Goal: Find specific page/section: Find specific page/section

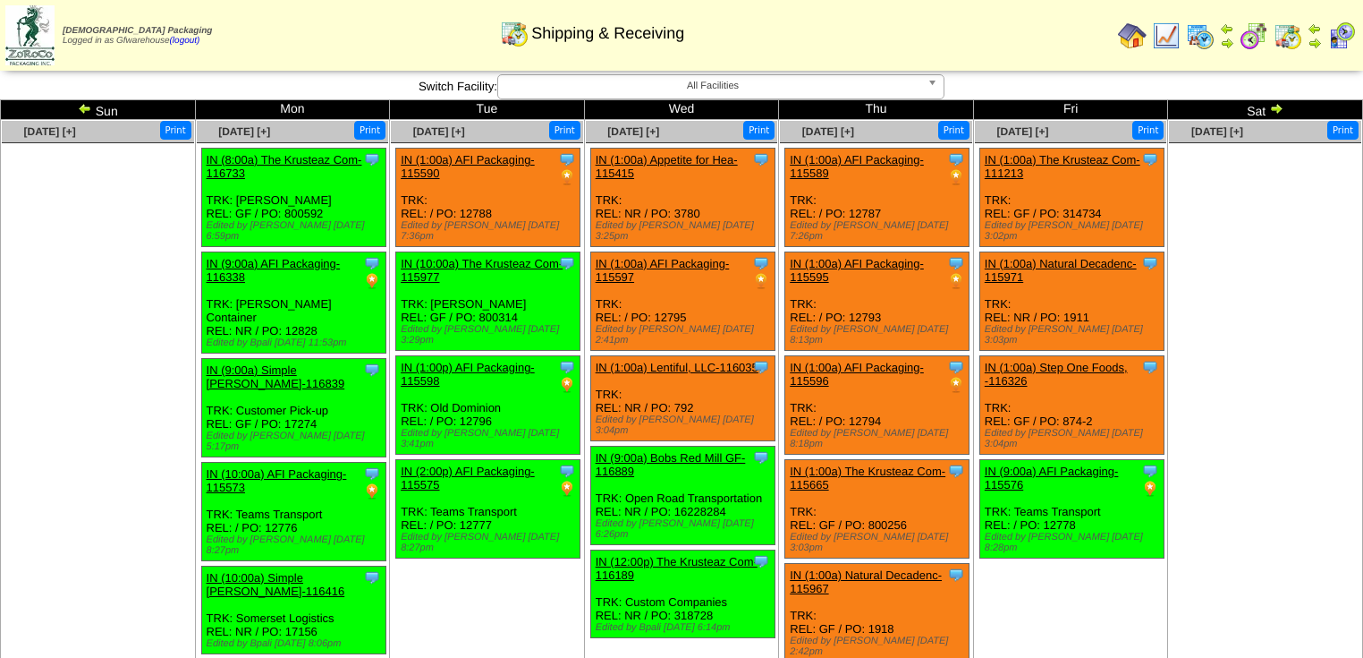
click at [1220, 181] on ul at bounding box center [1265, 277] width 192 height 268
click at [1277, 108] on img at bounding box center [1277, 108] width 14 height 14
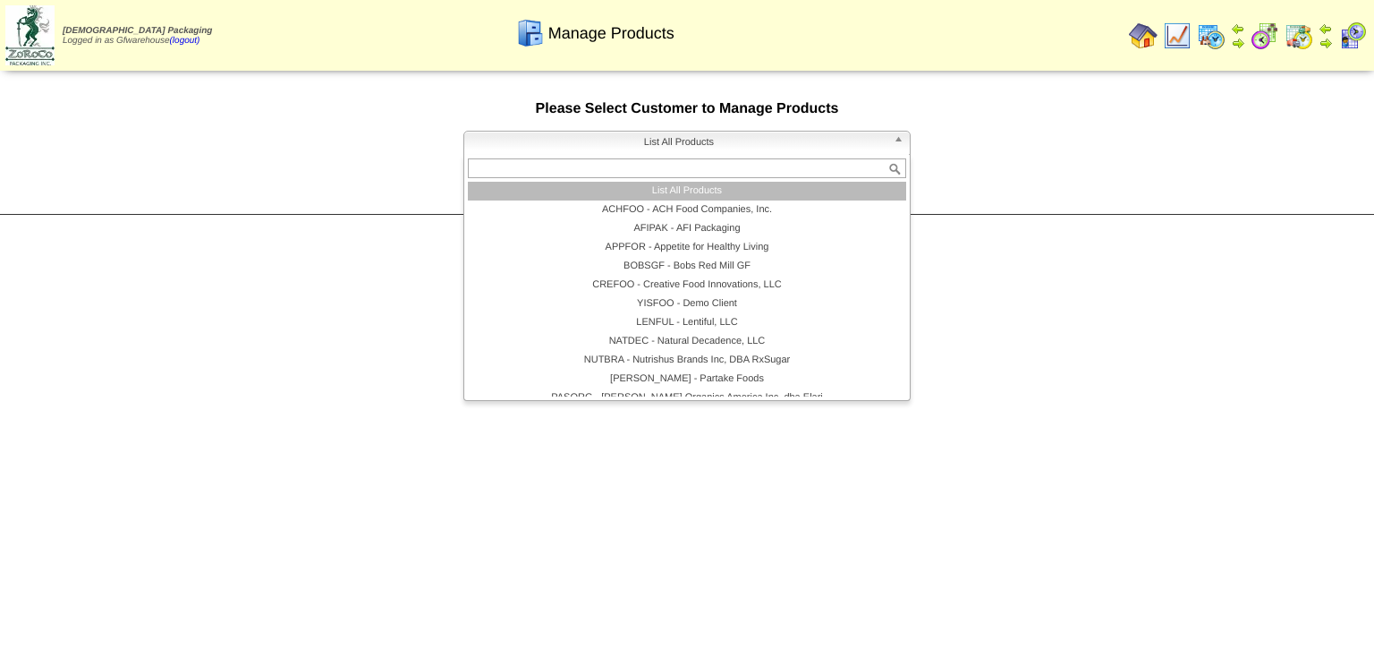
click at [898, 144] on b at bounding box center [902, 143] width 16 height 23
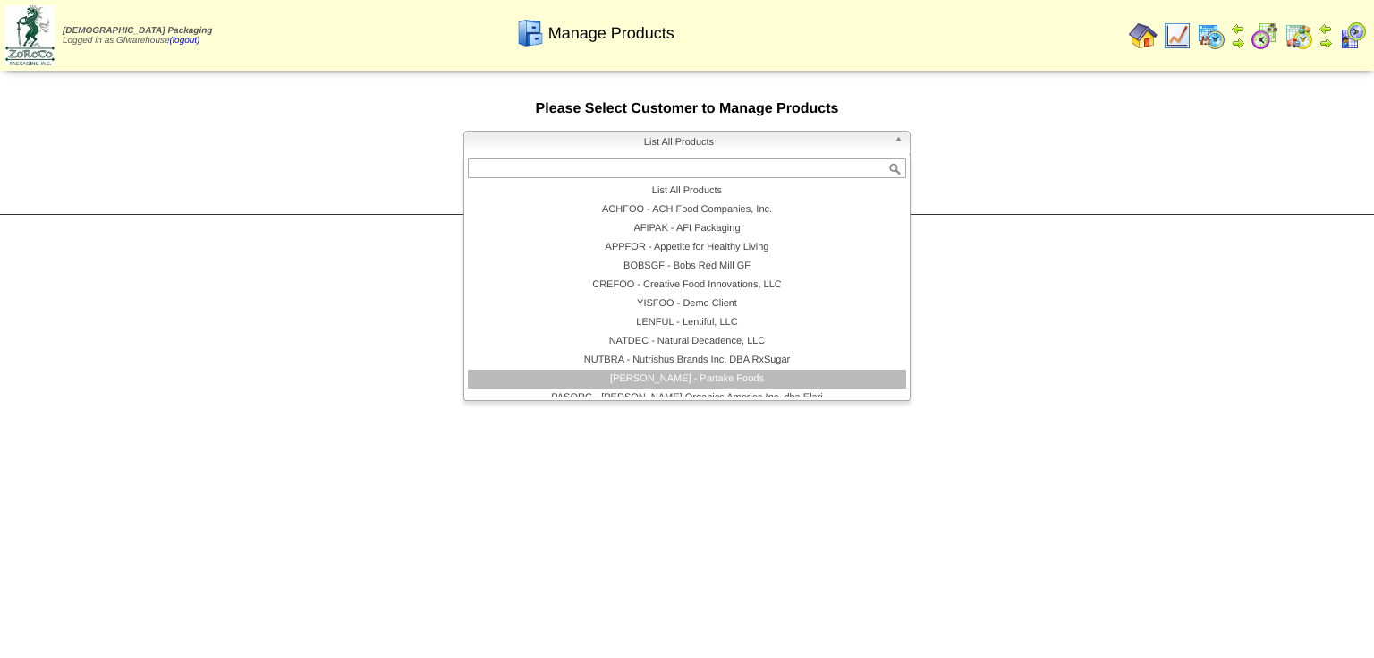
scroll to position [104, 0]
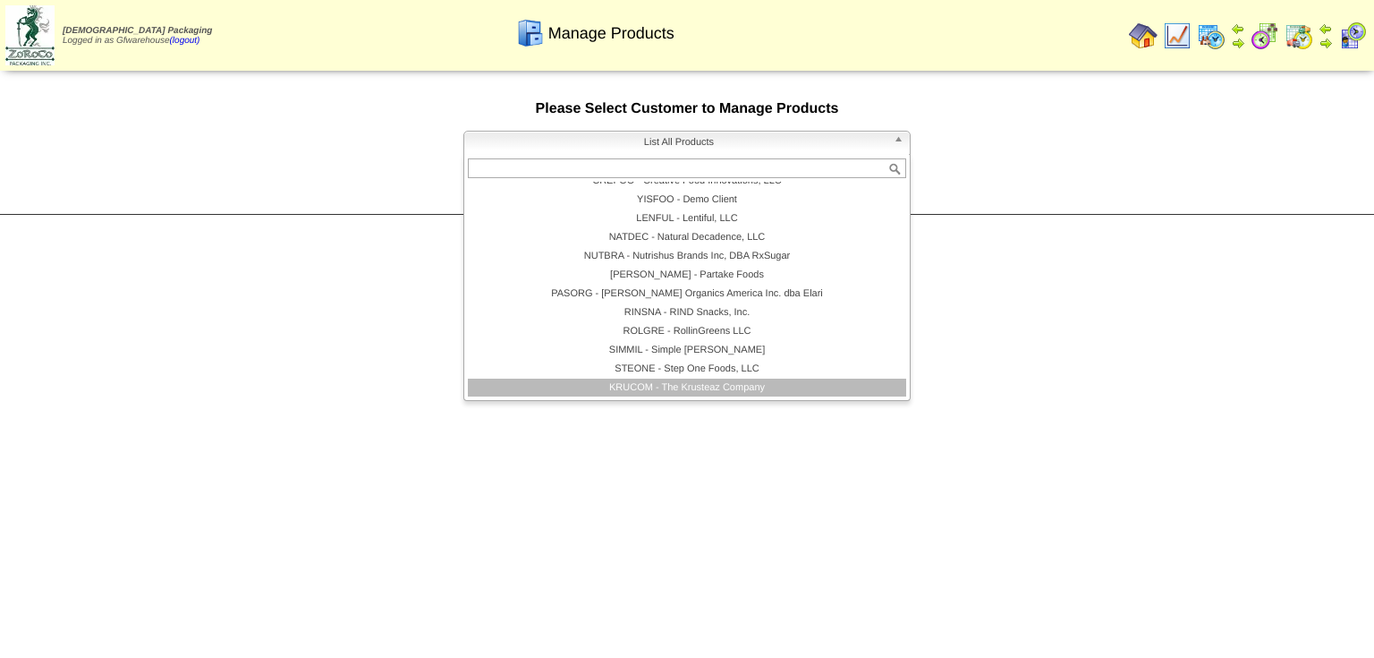
click at [698, 388] on li "KRUCOM - The Krusteaz Company" at bounding box center [687, 387] width 438 height 19
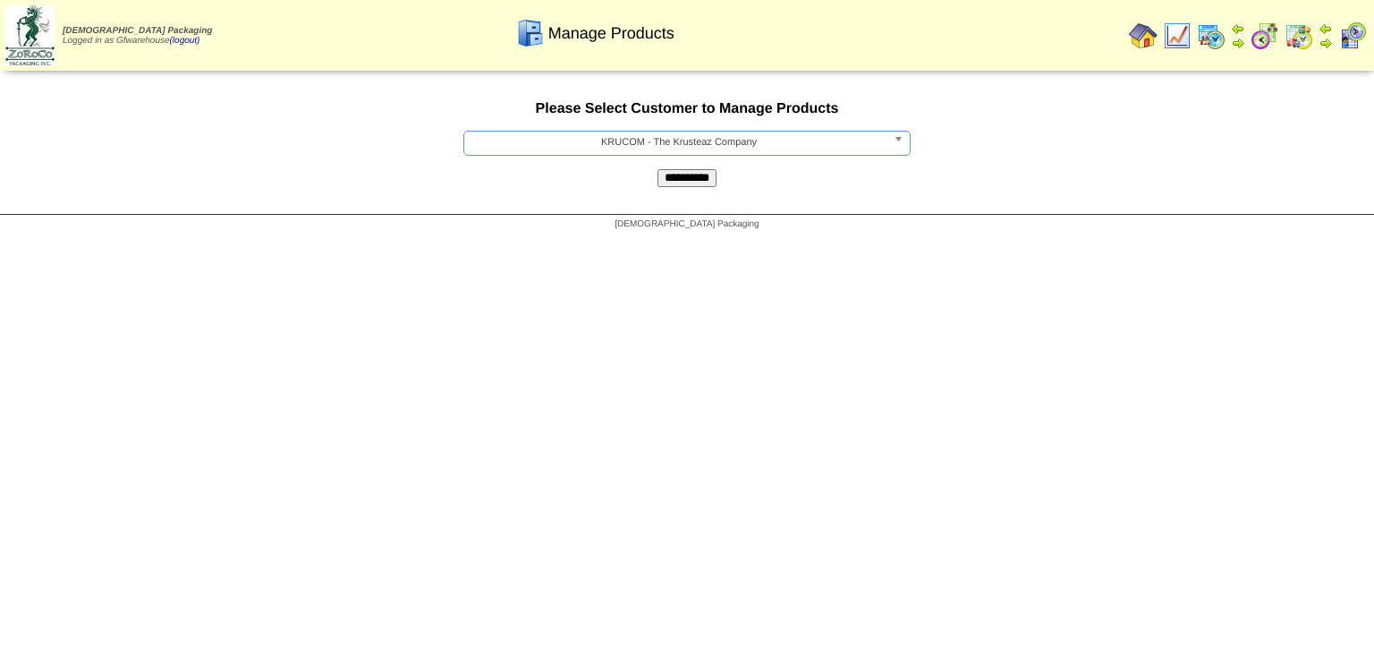
click at [699, 186] on input "**********" at bounding box center [687, 178] width 59 height 18
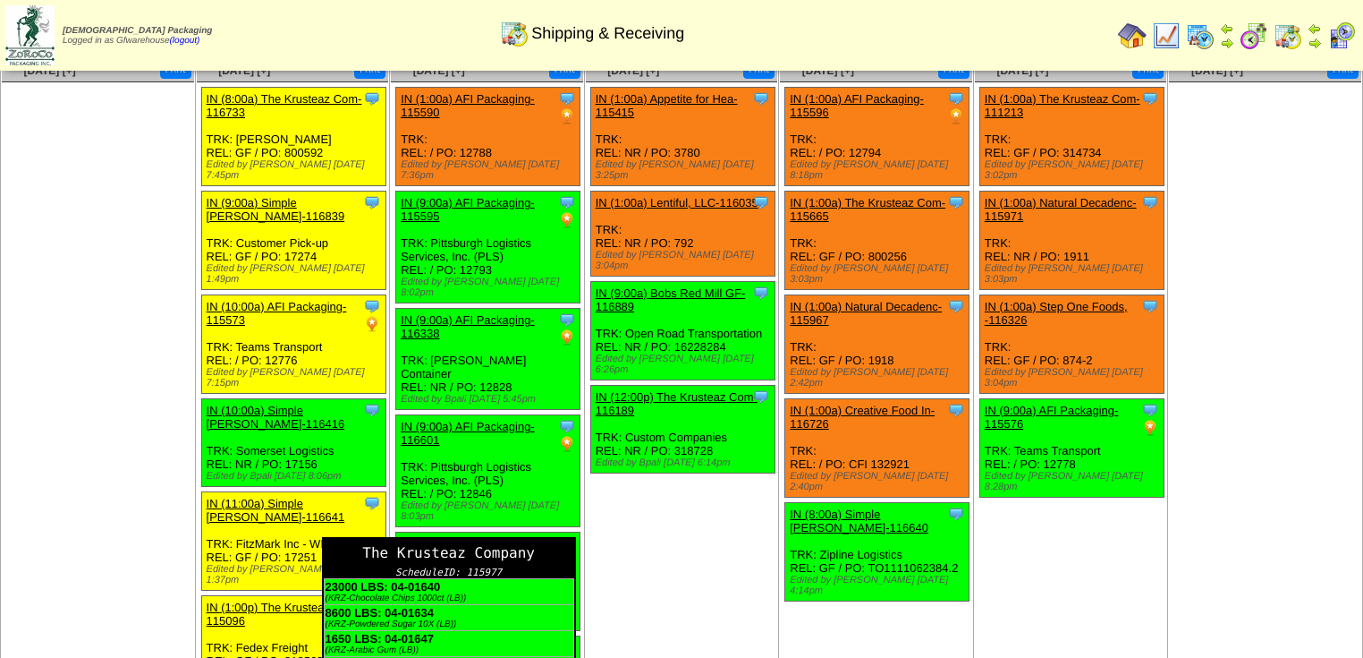
scroll to position [143, 0]
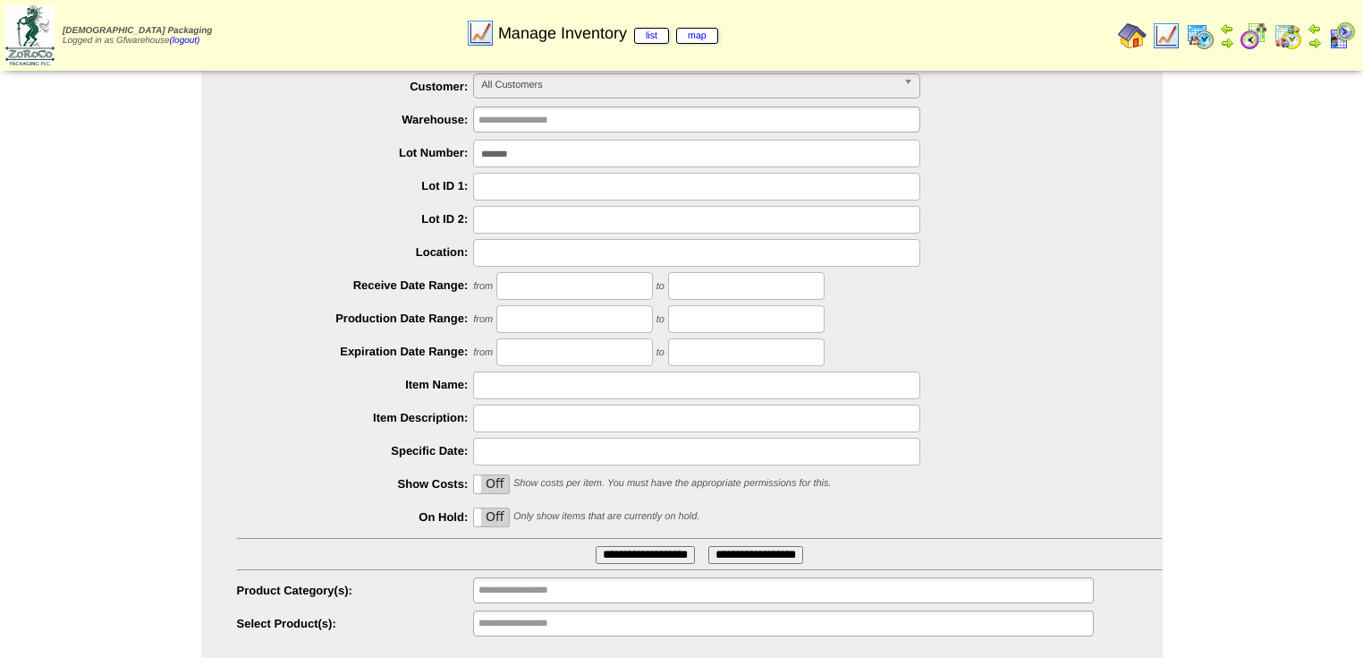
scroll to position [88, 0]
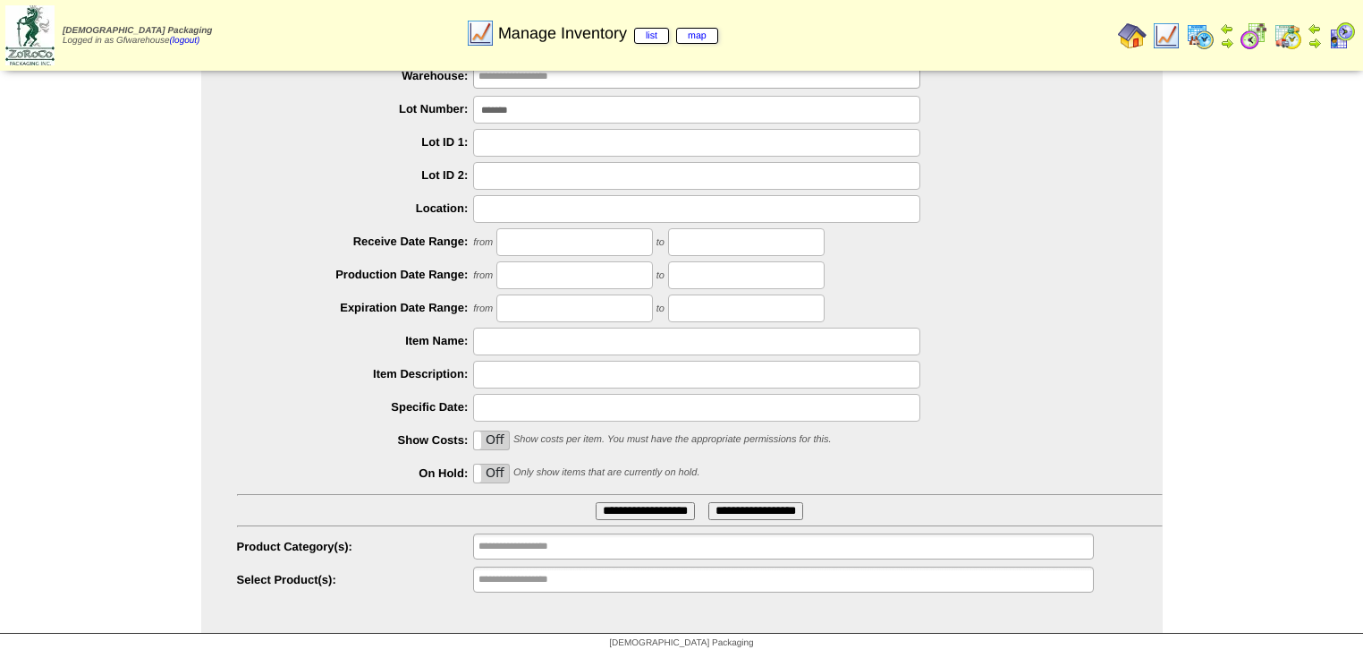
click at [616, 107] on input "*******" at bounding box center [696, 110] width 447 height 28
click at [594, 573] on ul "**********" at bounding box center [783, 579] width 620 height 26
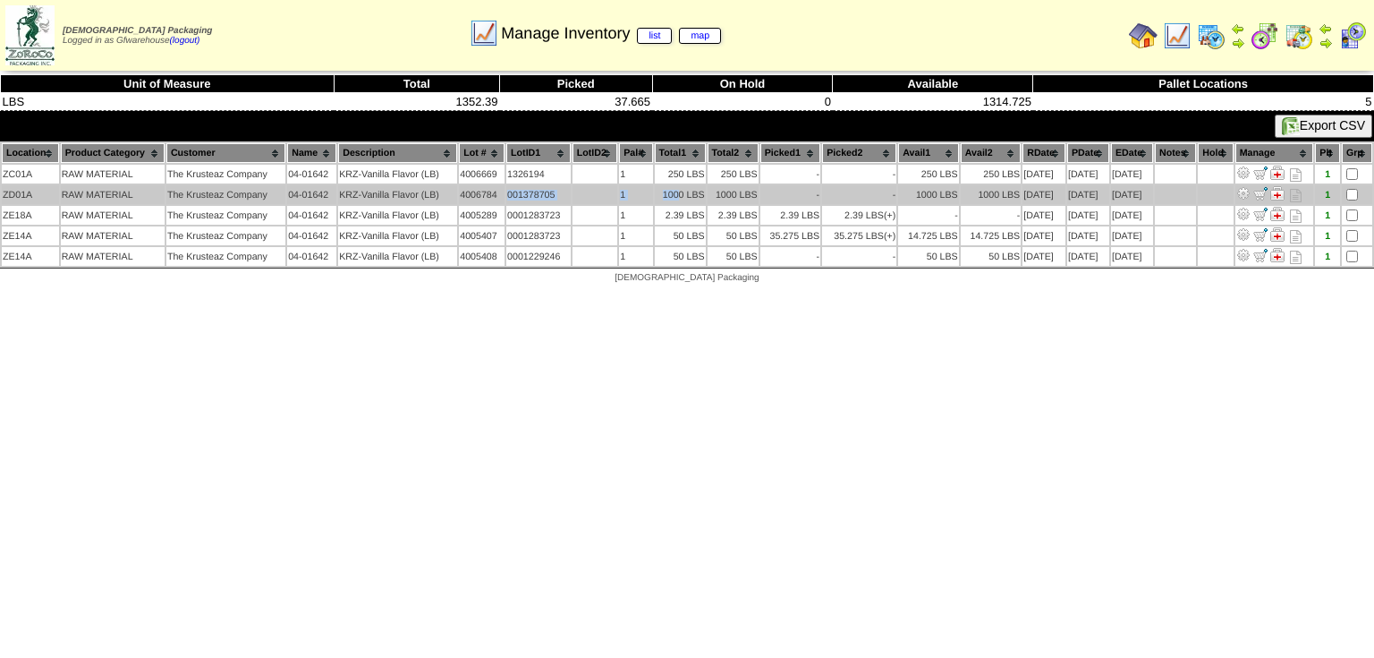
drag, startPoint x: 673, startPoint y: 191, endPoint x: 503, endPoint y: 197, distance: 170.1
click at [503, 197] on tr "ZD01A RAW MATERIAL The Krusteaz Company 04-01642 KRZ-Vanilla Flavor (LB) 400678…" at bounding box center [687, 194] width 1371 height 19
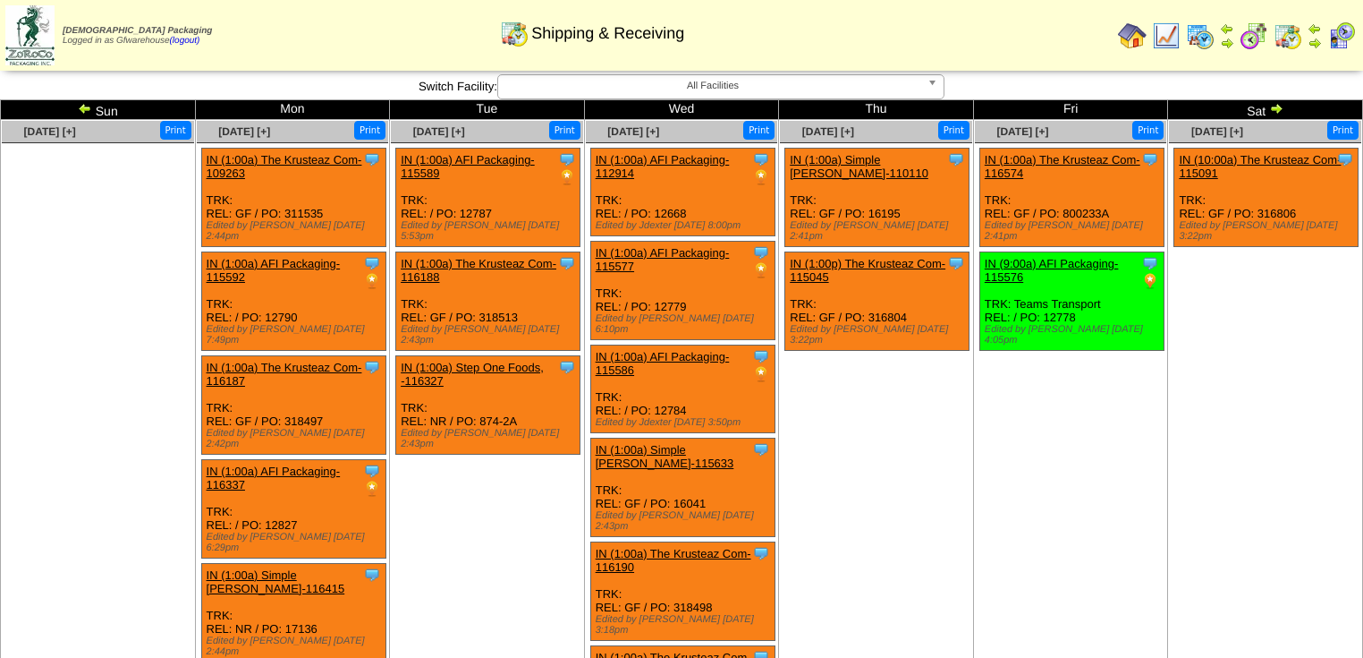
click at [86, 106] on img at bounding box center [85, 108] width 14 height 14
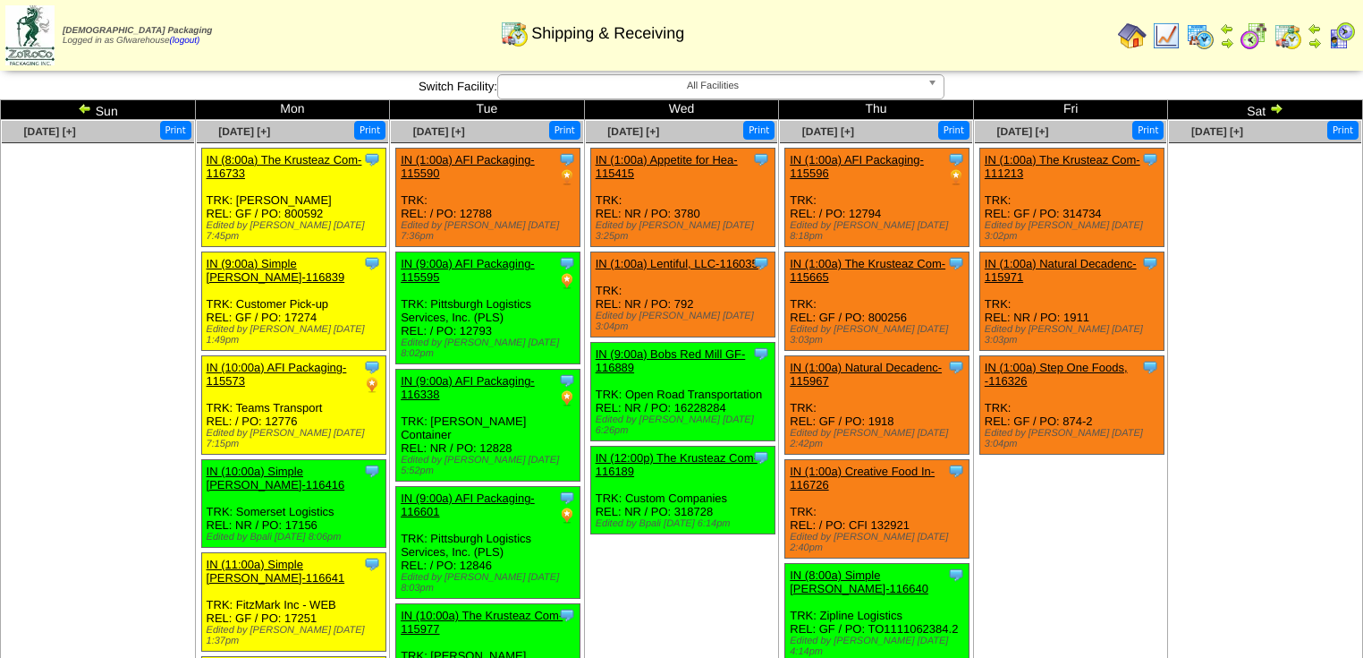
click at [86, 106] on img at bounding box center [85, 108] width 14 height 14
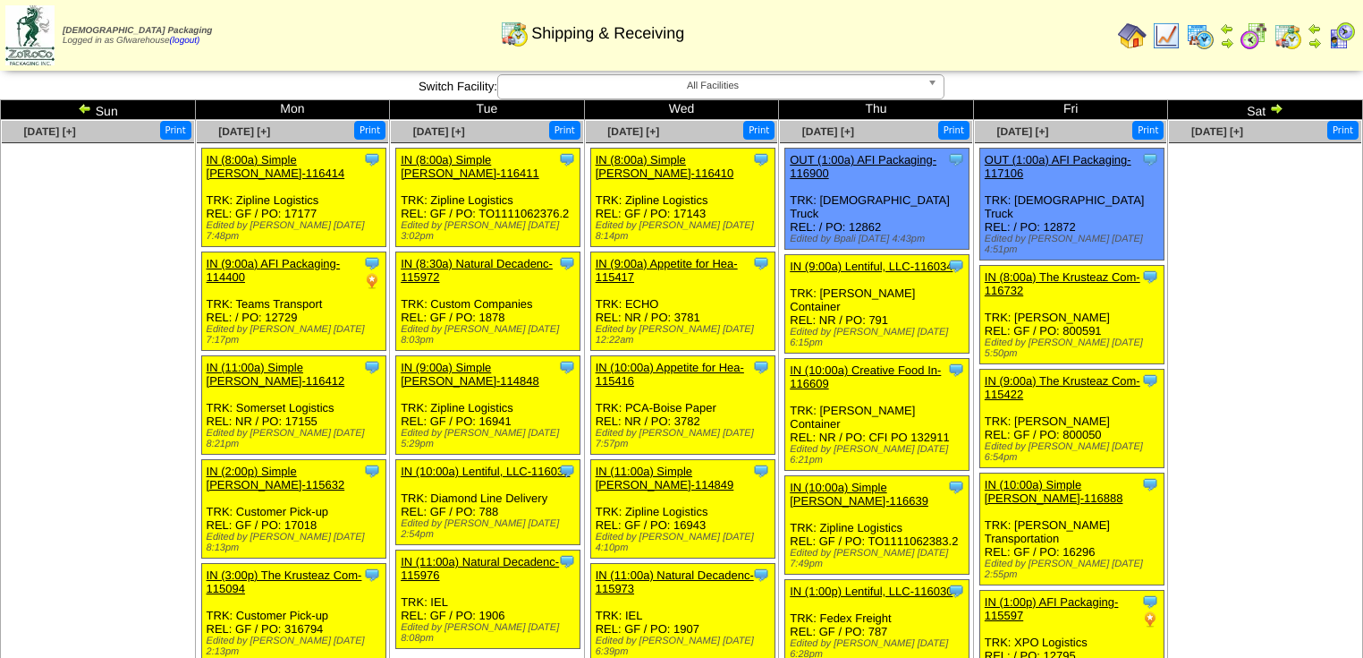
scroll to position [868, 0]
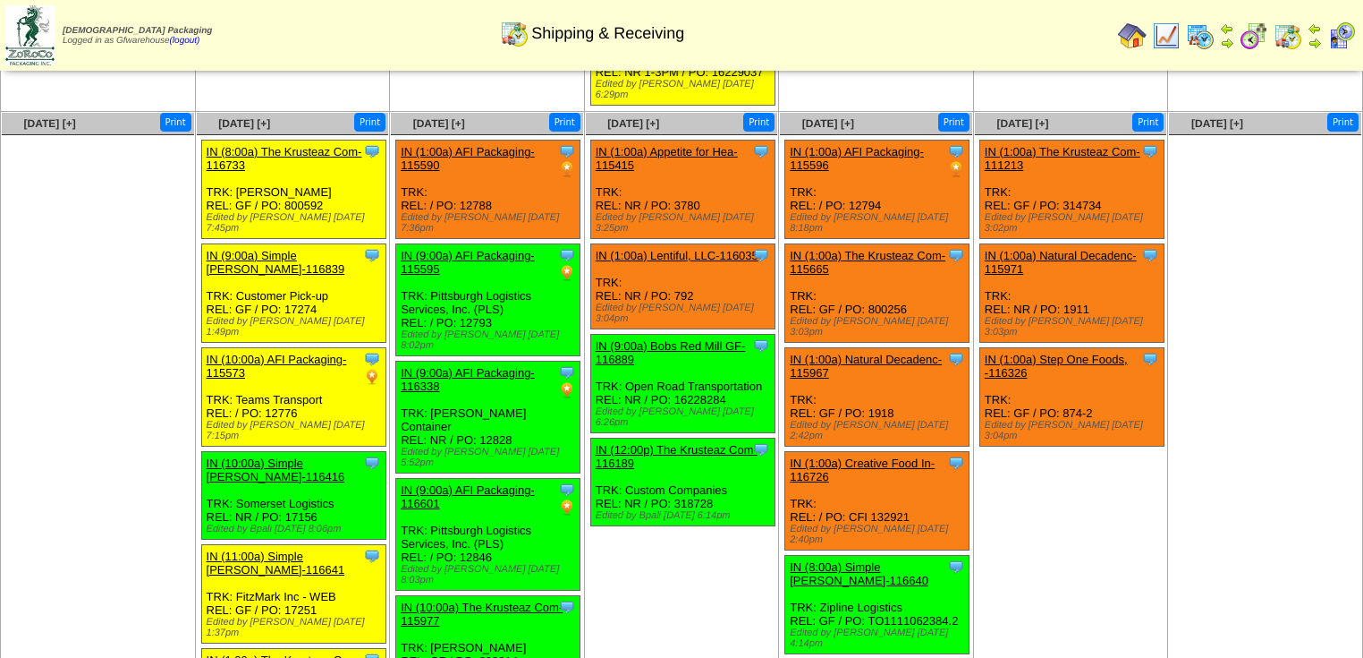
click at [1254, 135] on ul at bounding box center [1265, 269] width 192 height 268
drag, startPoint x: 1192, startPoint y: 146, endPoint x: 1207, endPoint y: 139, distance: 16.8
click at [1205, 140] on ul at bounding box center [1265, 269] width 192 height 268
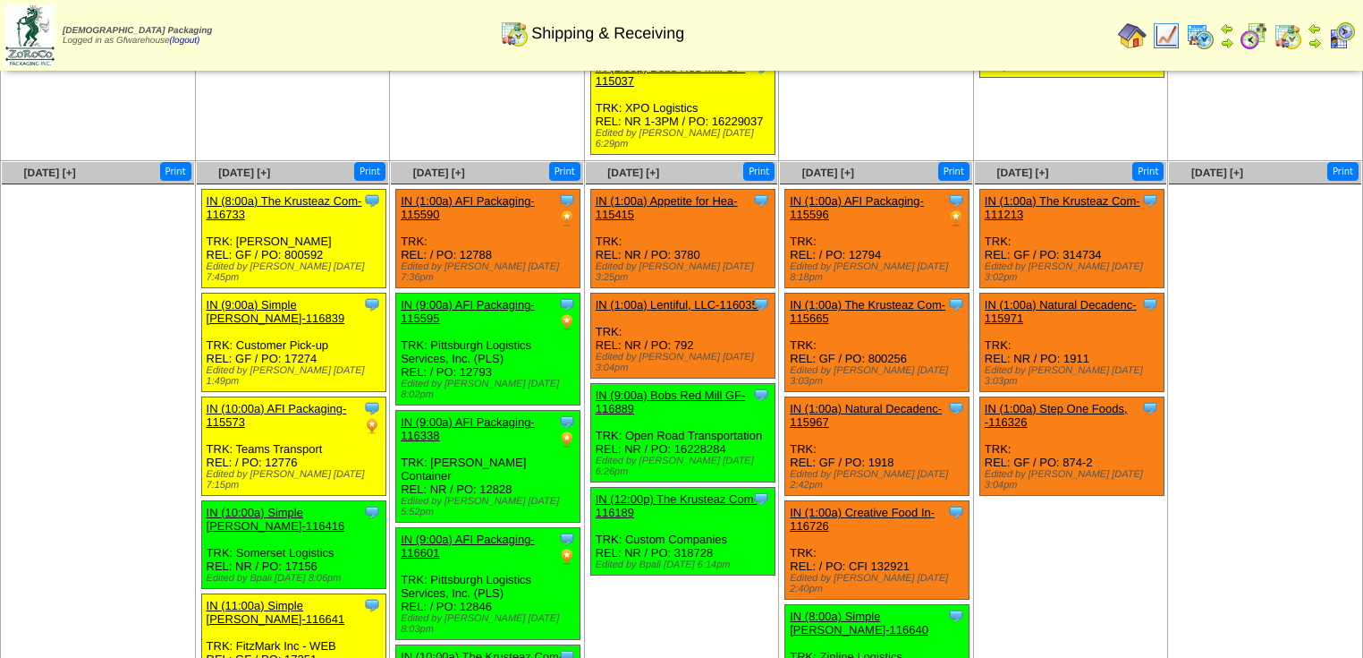
scroll to position [859, 0]
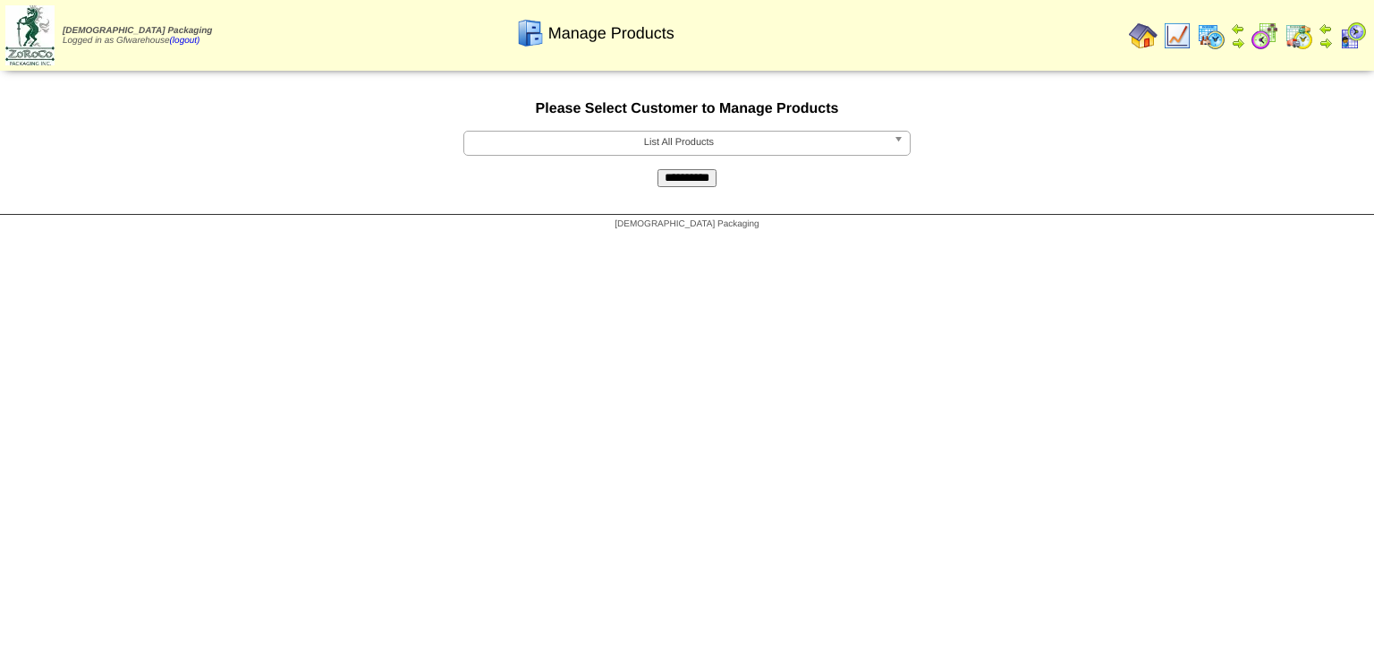
click at [895, 143] on b at bounding box center [902, 143] width 16 height 23
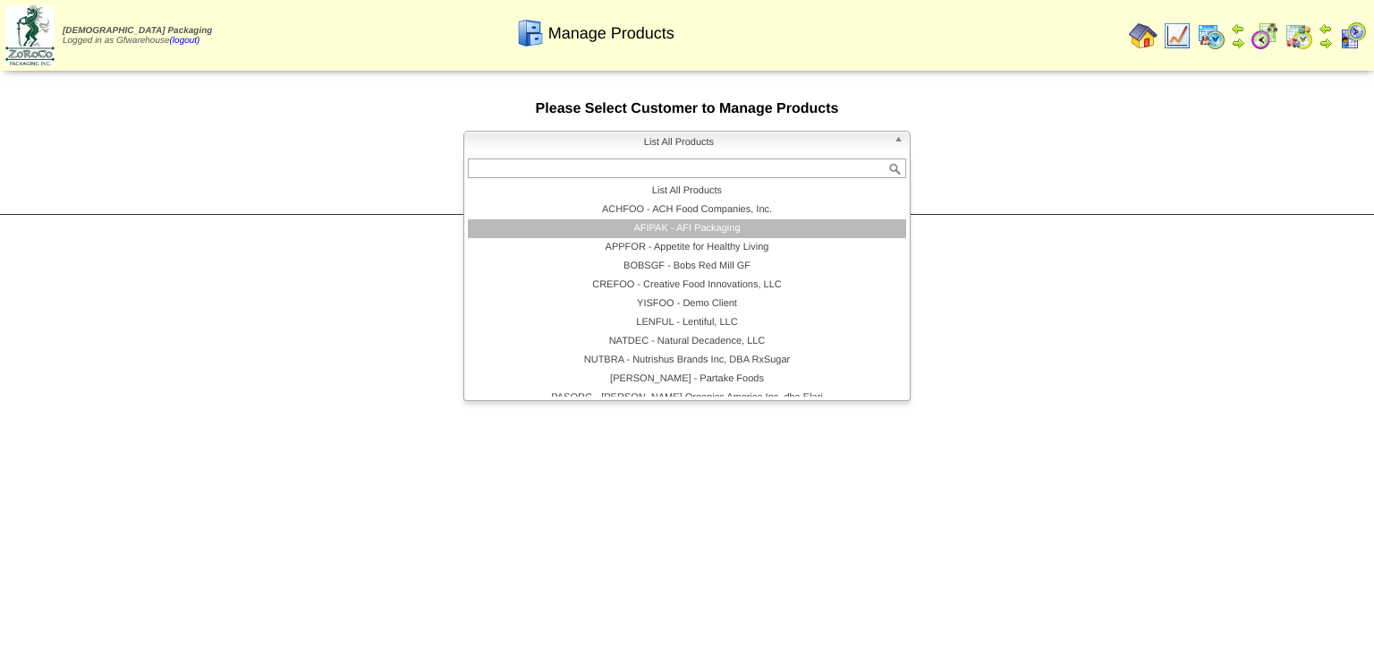
click at [684, 229] on li "AFIPAK - AFI Packaging" at bounding box center [687, 228] width 438 height 19
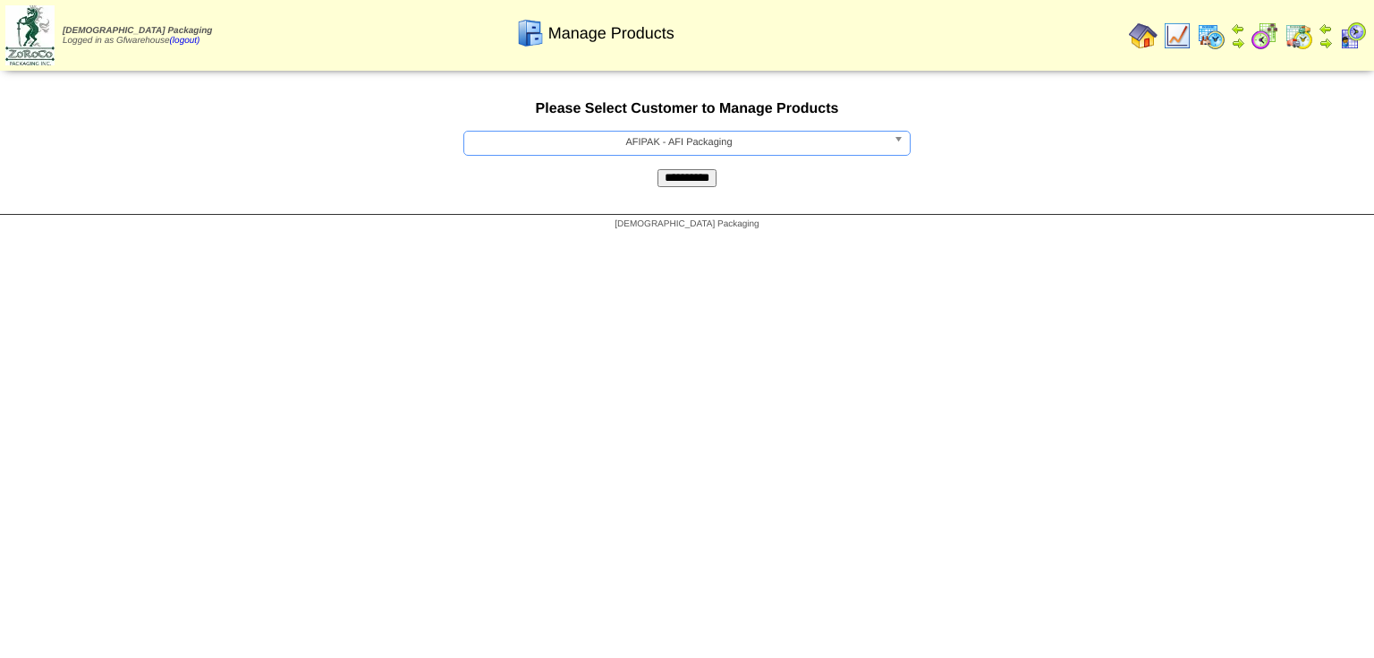
click at [696, 187] on input "**********" at bounding box center [687, 178] width 59 height 18
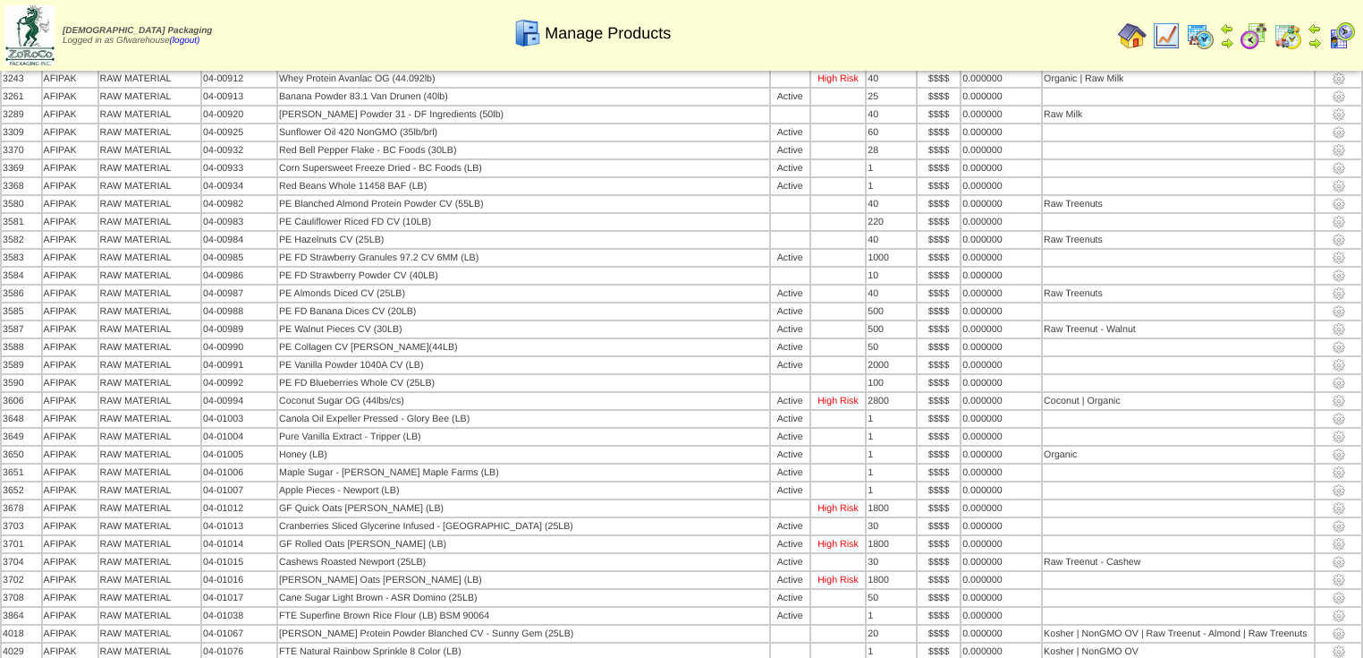
scroll to position [6156, 0]
